Goal: Check status

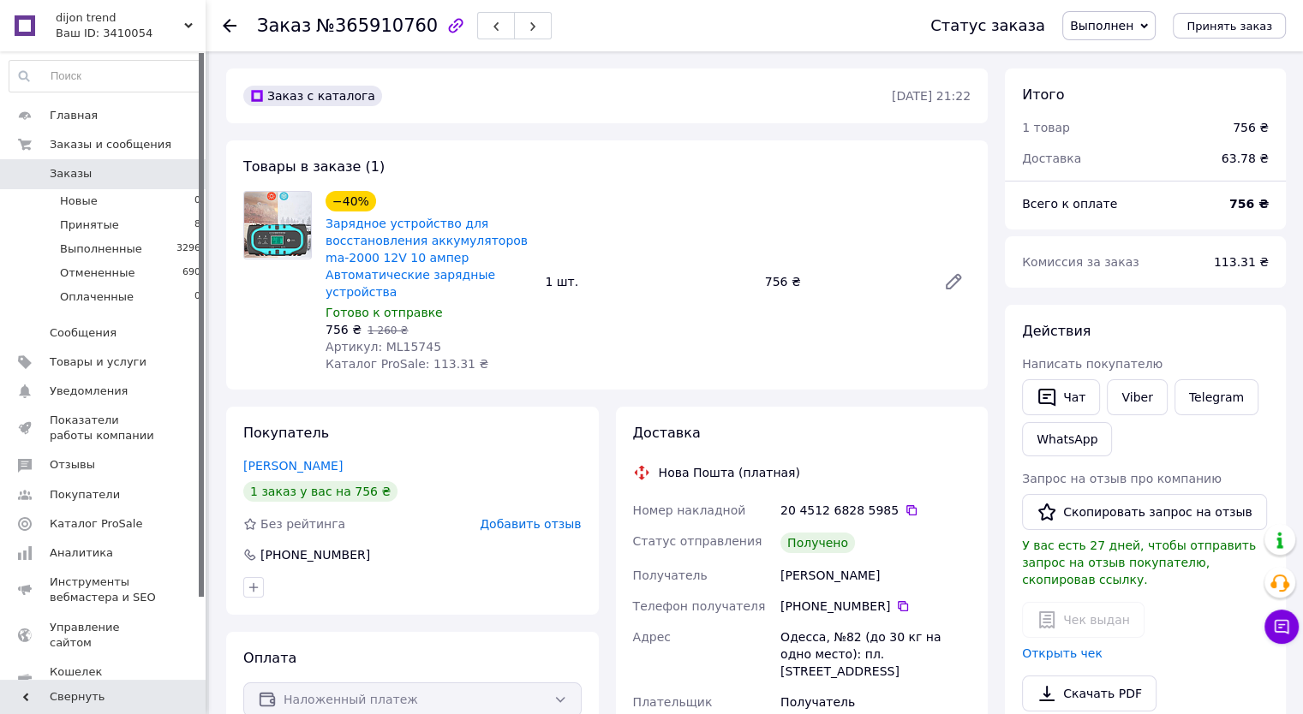
click at [72, 176] on span "Заказы" at bounding box center [71, 173] width 42 height 15
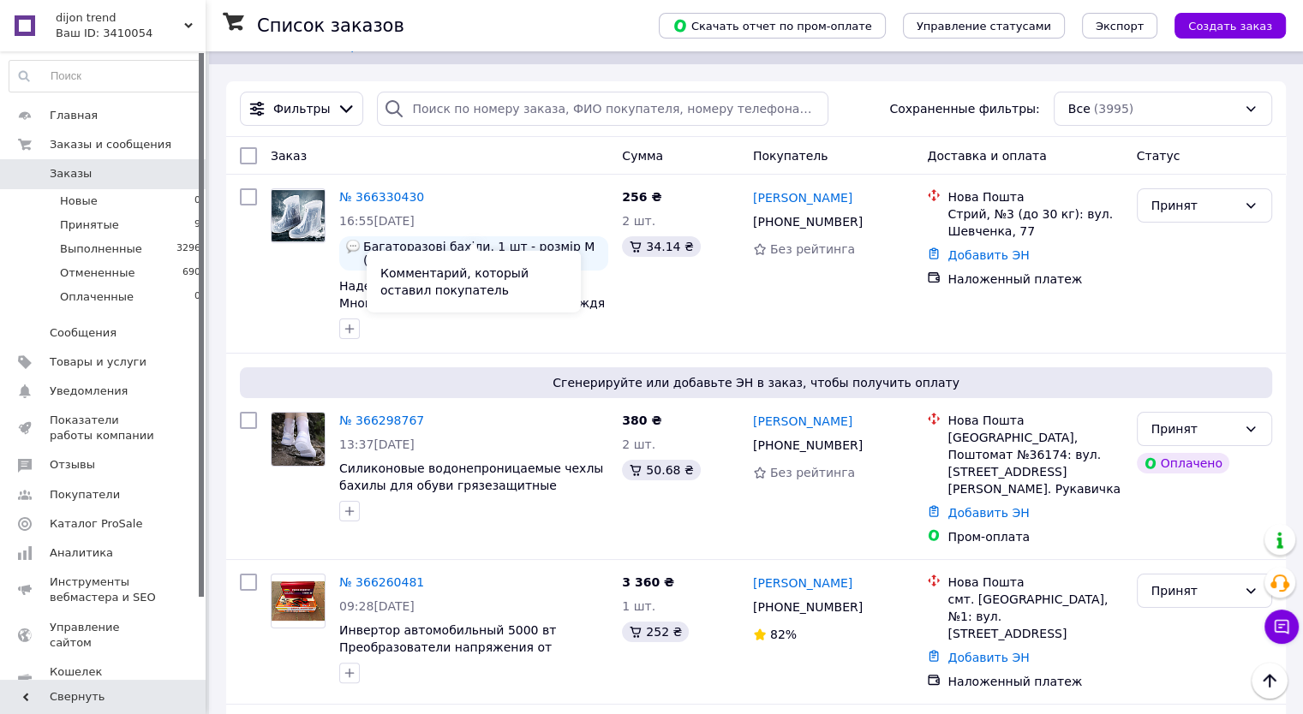
scroll to position [171, 0]
